Goal: Navigation & Orientation: Find specific page/section

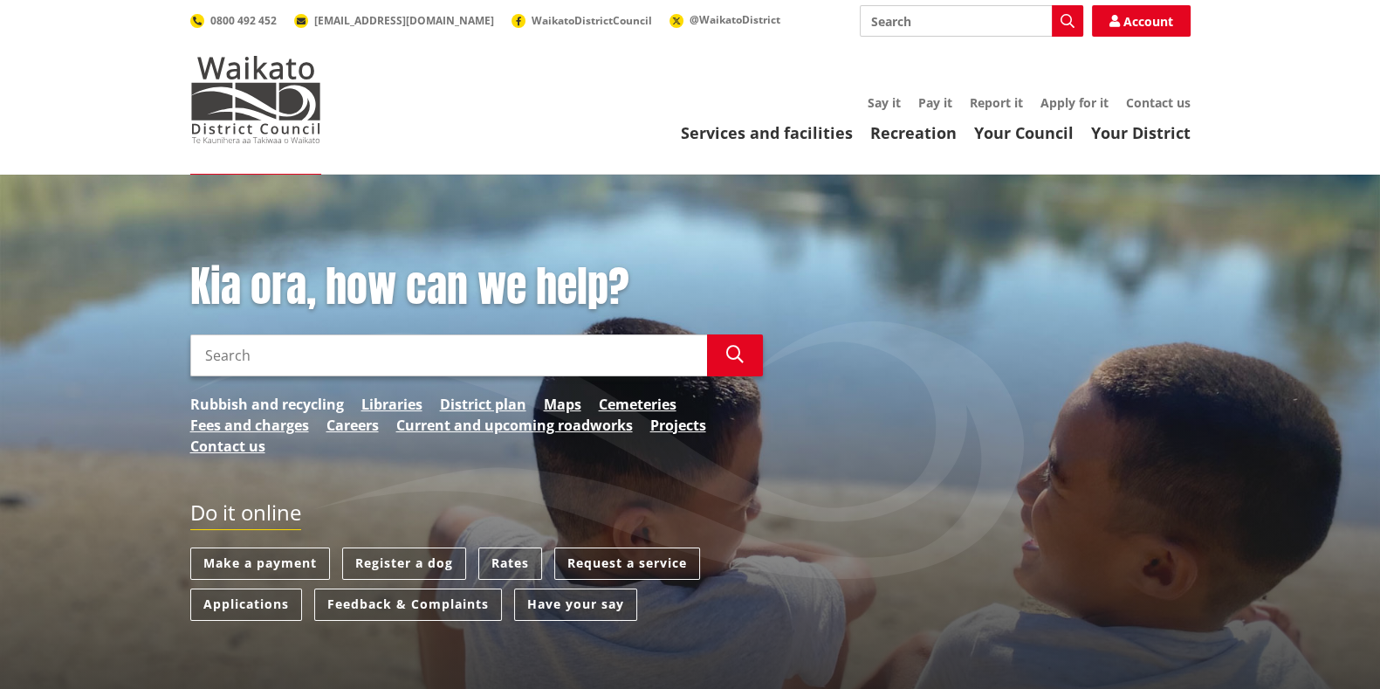
click at [235, 399] on link "Rubbish and recycling" at bounding box center [267, 404] width 154 height 21
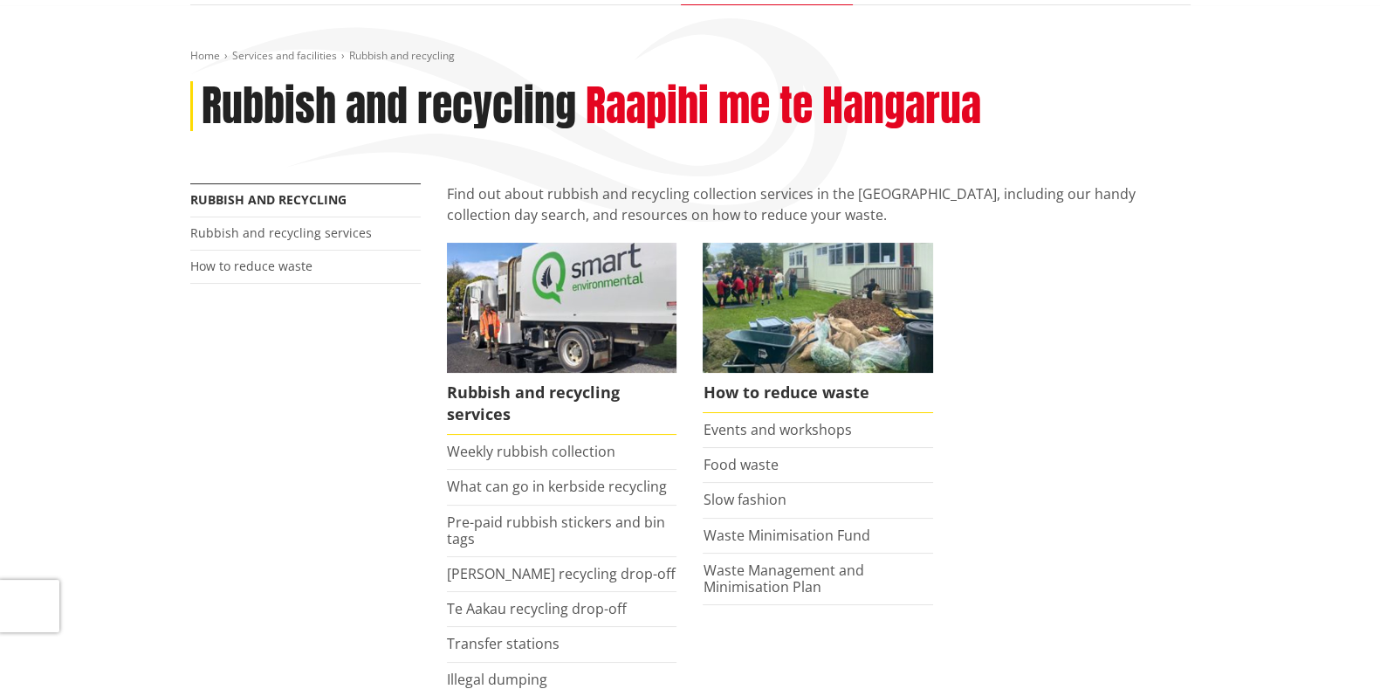
scroll to position [217, 0]
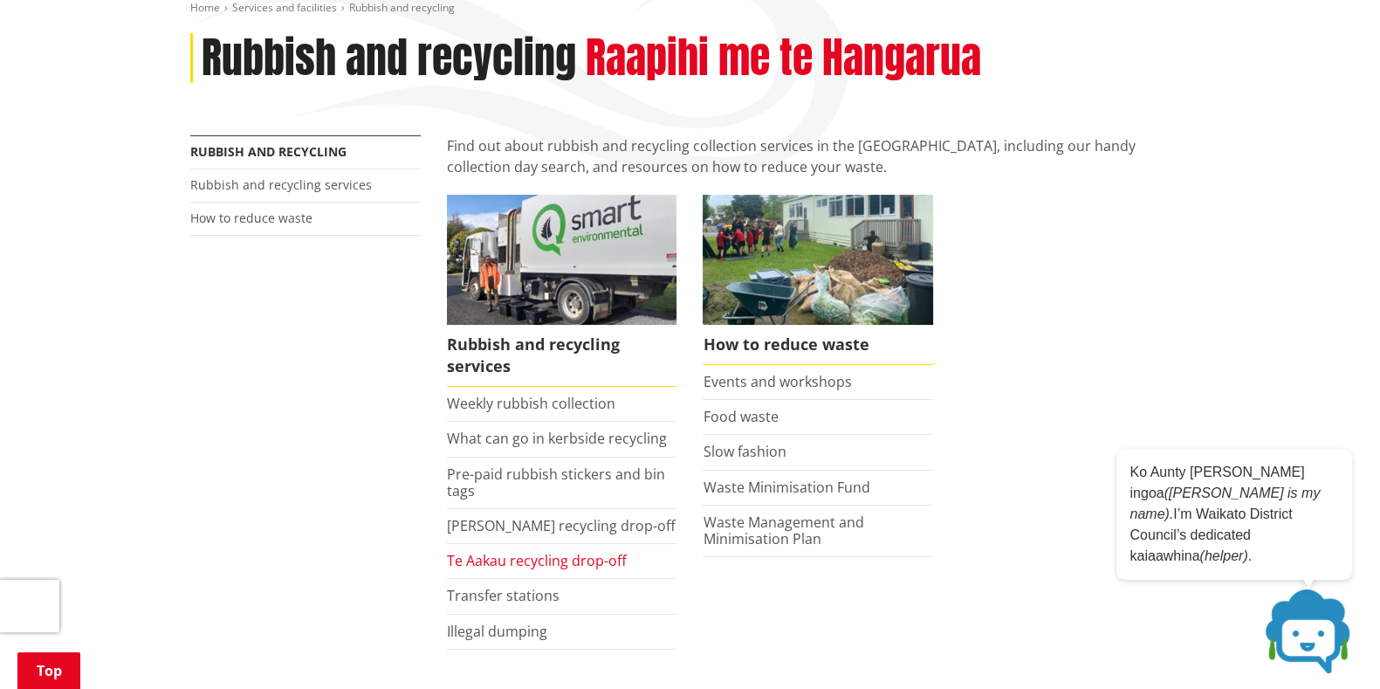
click at [532, 564] on link "Te Aakau recycling drop-off" at bounding box center [537, 560] width 180 height 19
